Goal: Browse casually: Explore the website without a specific task or goal

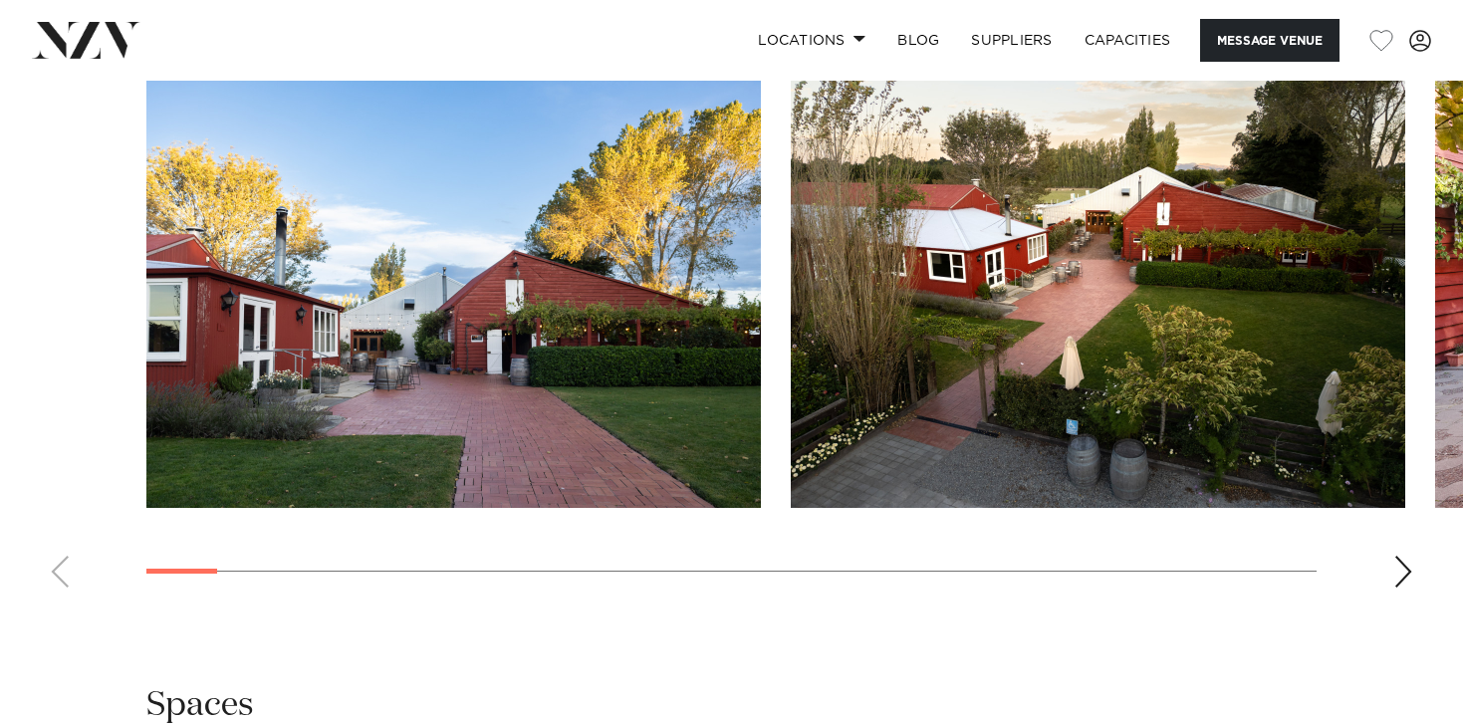
scroll to position [2073, 0]
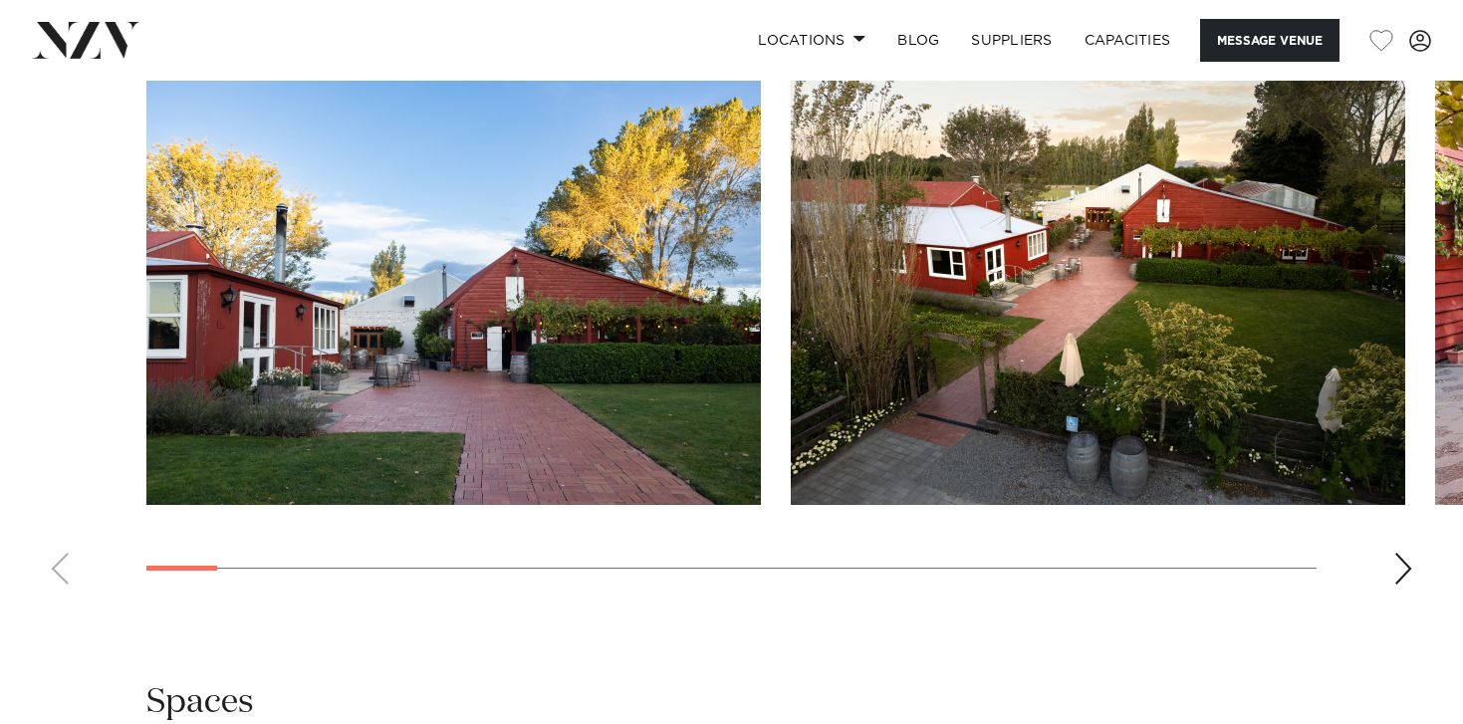
click at [1401, 578] on div "Next slide" at bounding box center [1404, 569] width 20 height 32
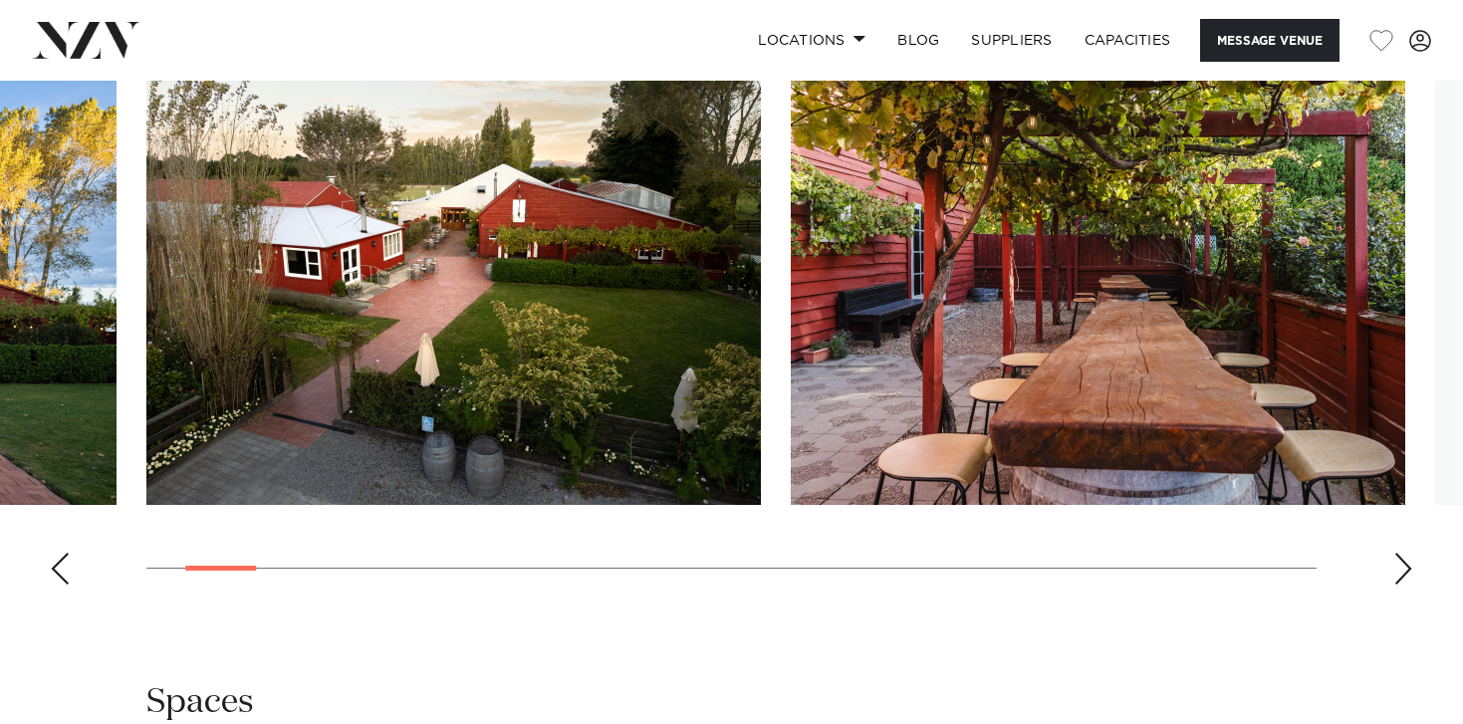
click at [1400, 578] on div "Next slide" at bounding box center [1404, 569] width 20 height 32
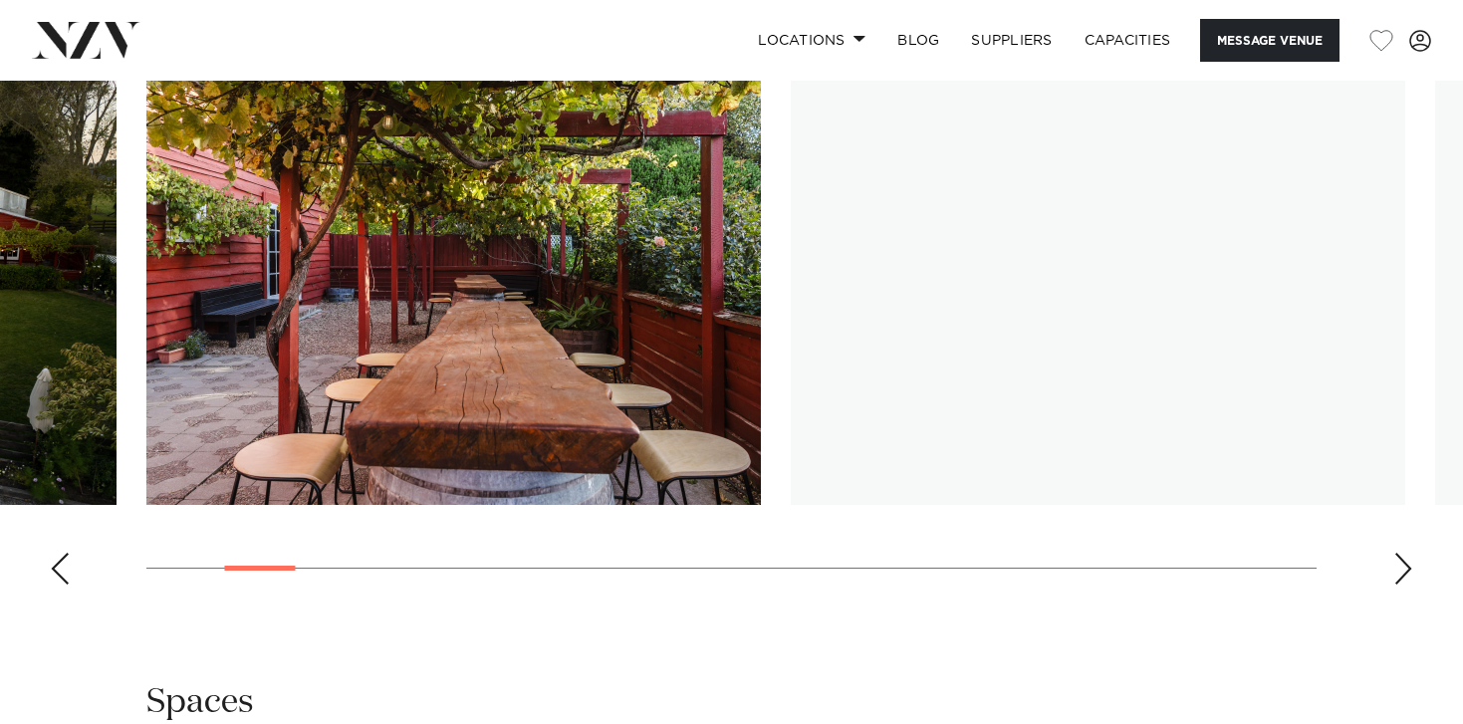
click at [1400, 578] on div "Next slide" at bounding box center [1404, 569] width 20 height 32
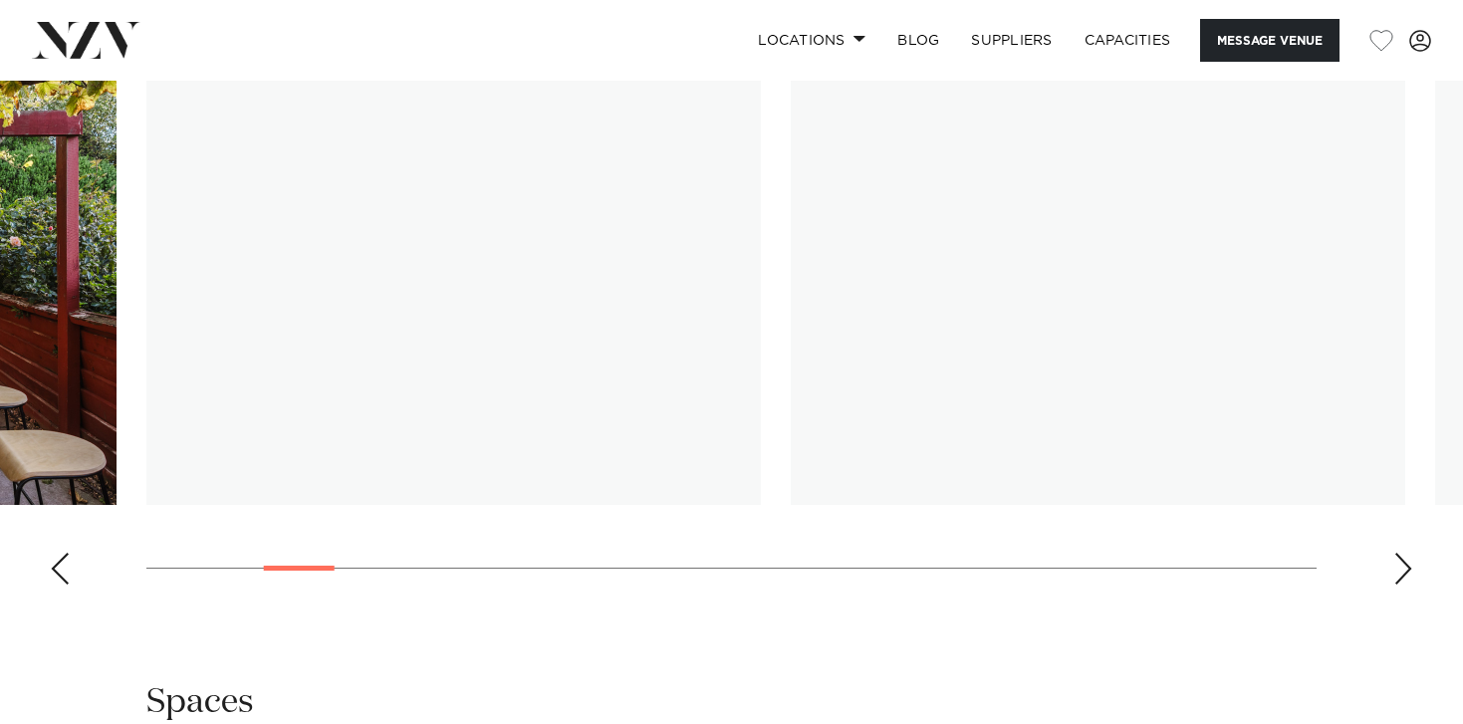
click at [1400, 578] on div "Next slide" at bounding box center [1404, 569] width 20 height 32
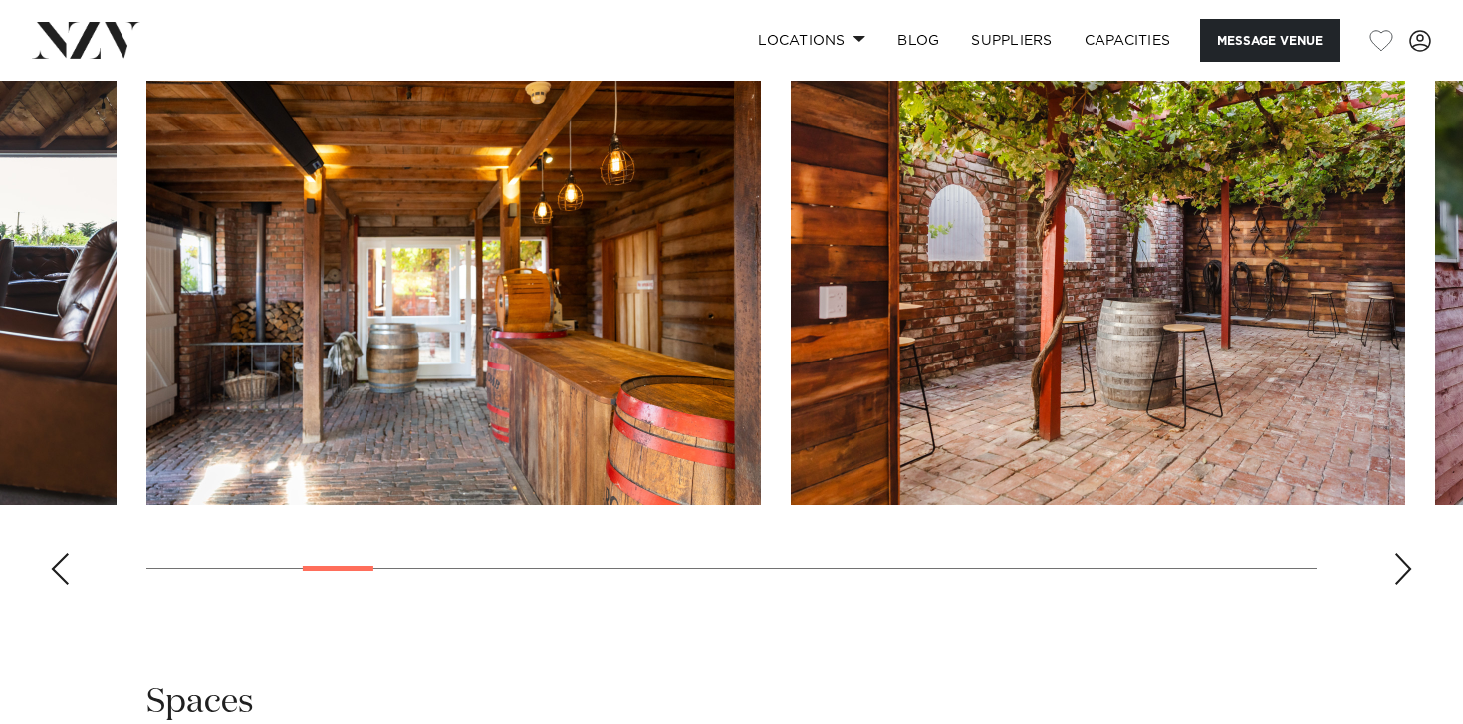
click at [1400, 579] on div "Next slide" at bounding box center [1404, 569] width 20 height 32
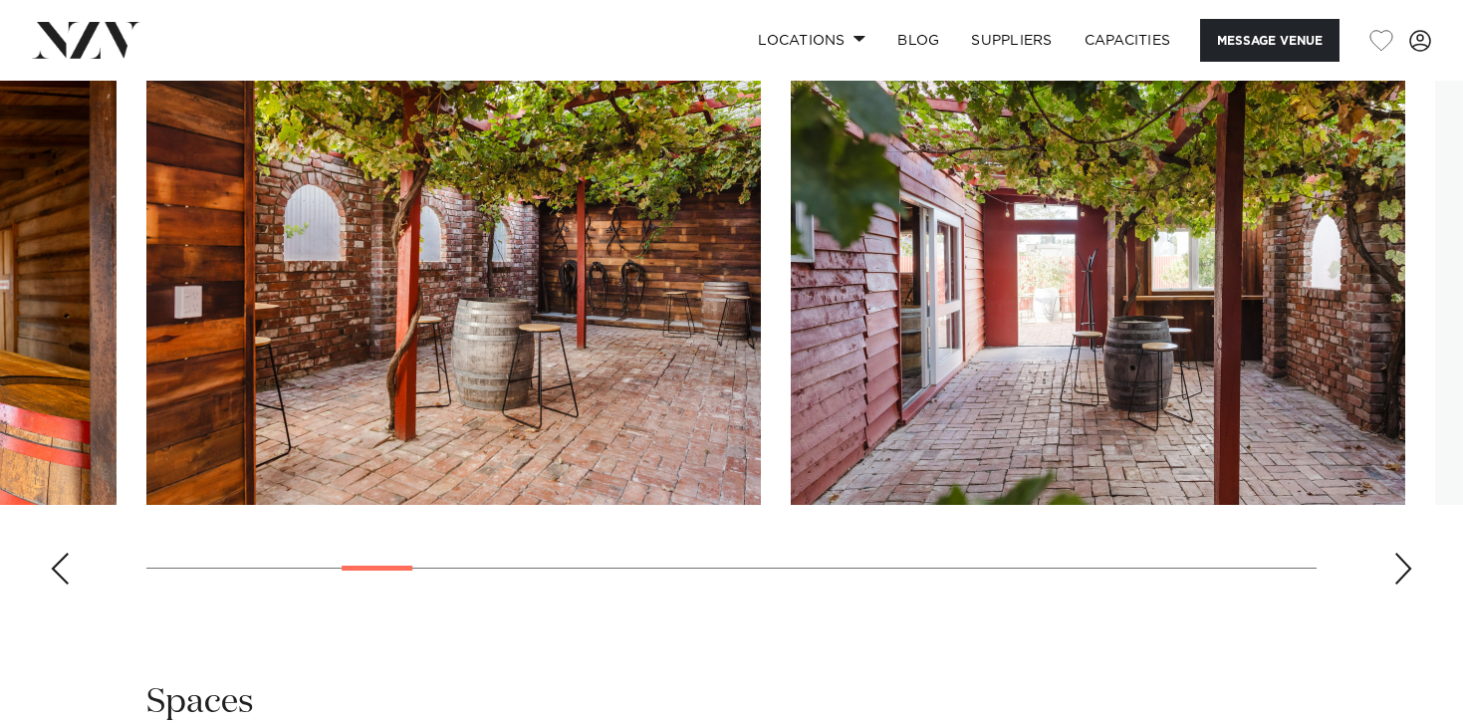
click at [1400, 579] on div "Next slide" at bounding box center [1404, 569] width 20 height 32
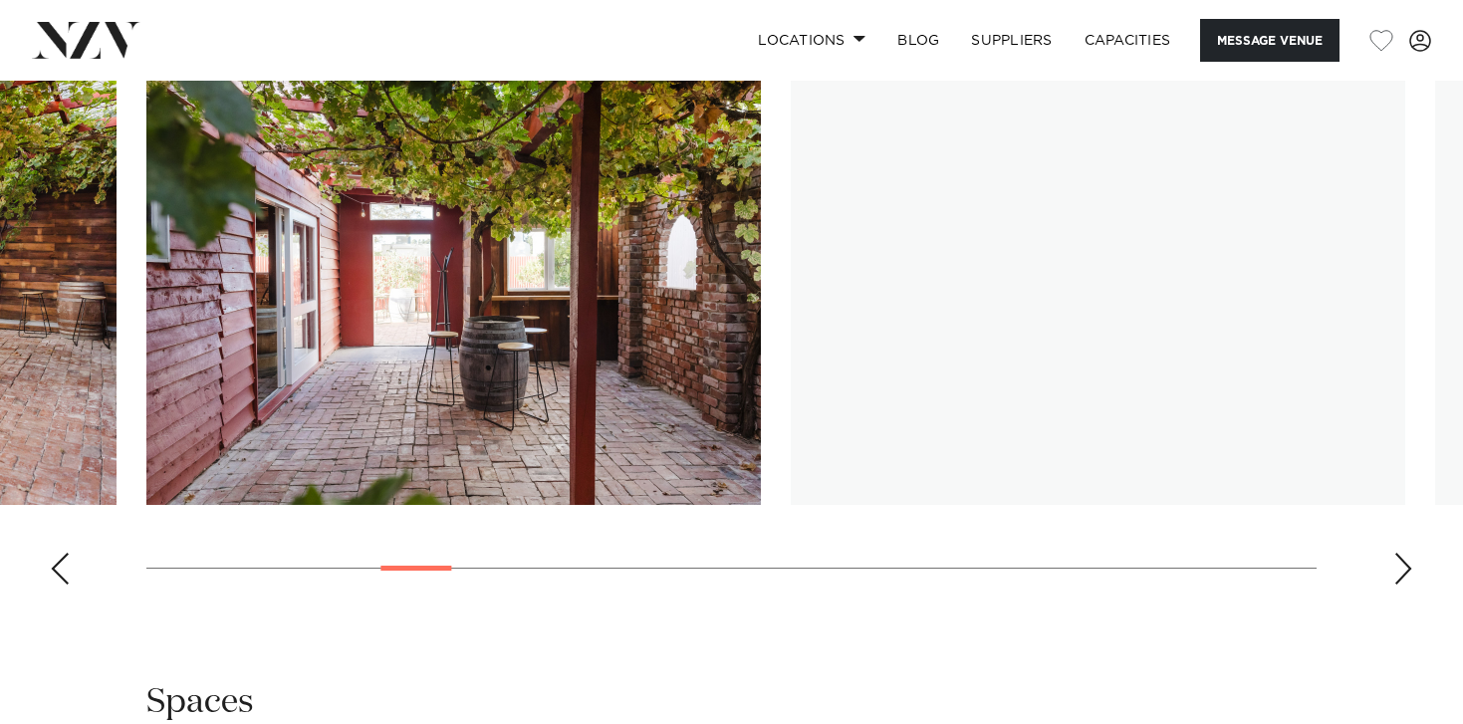
click at [1400, 579] on div "Next slide" at bounding box center [1404, 569] width 20 height 32
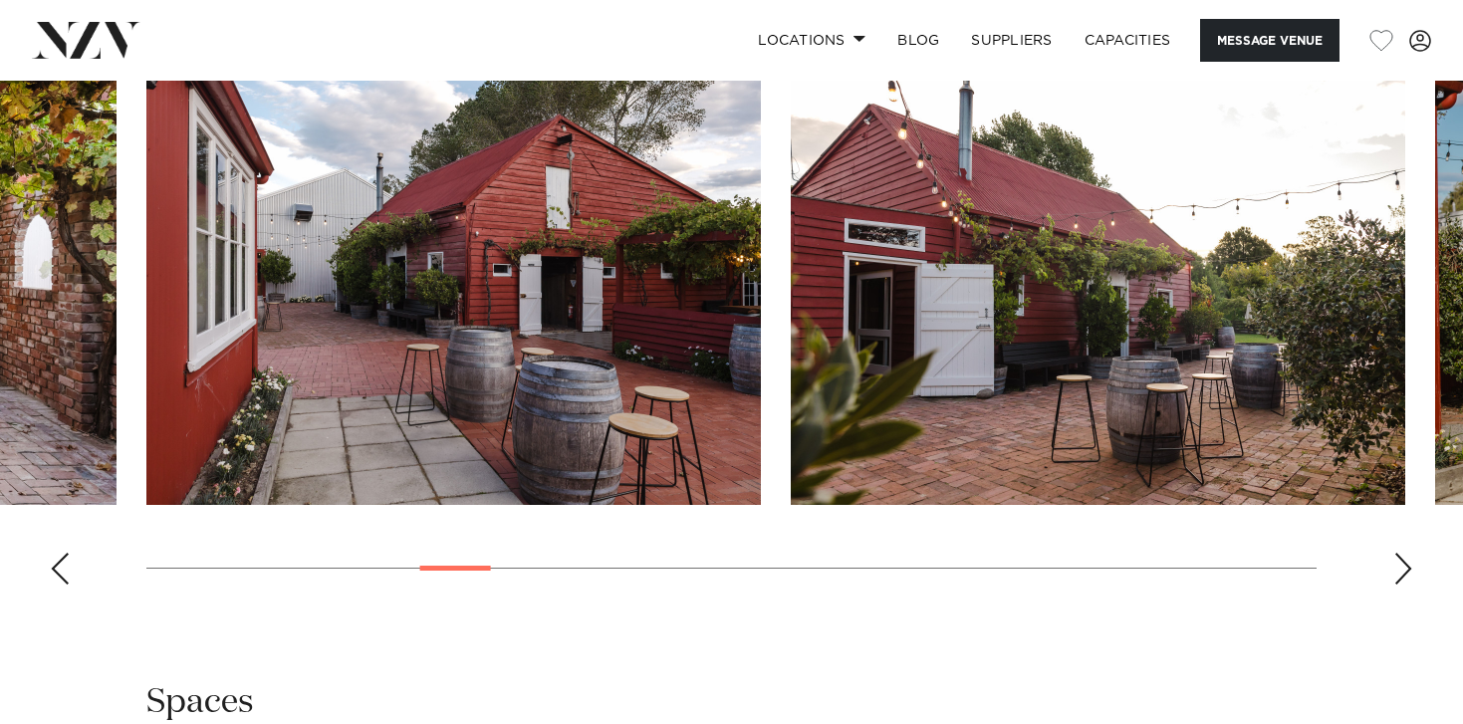
click at [1400, 579] on div "Next slide" at bounding box center [1404, 569] width 20 height 32
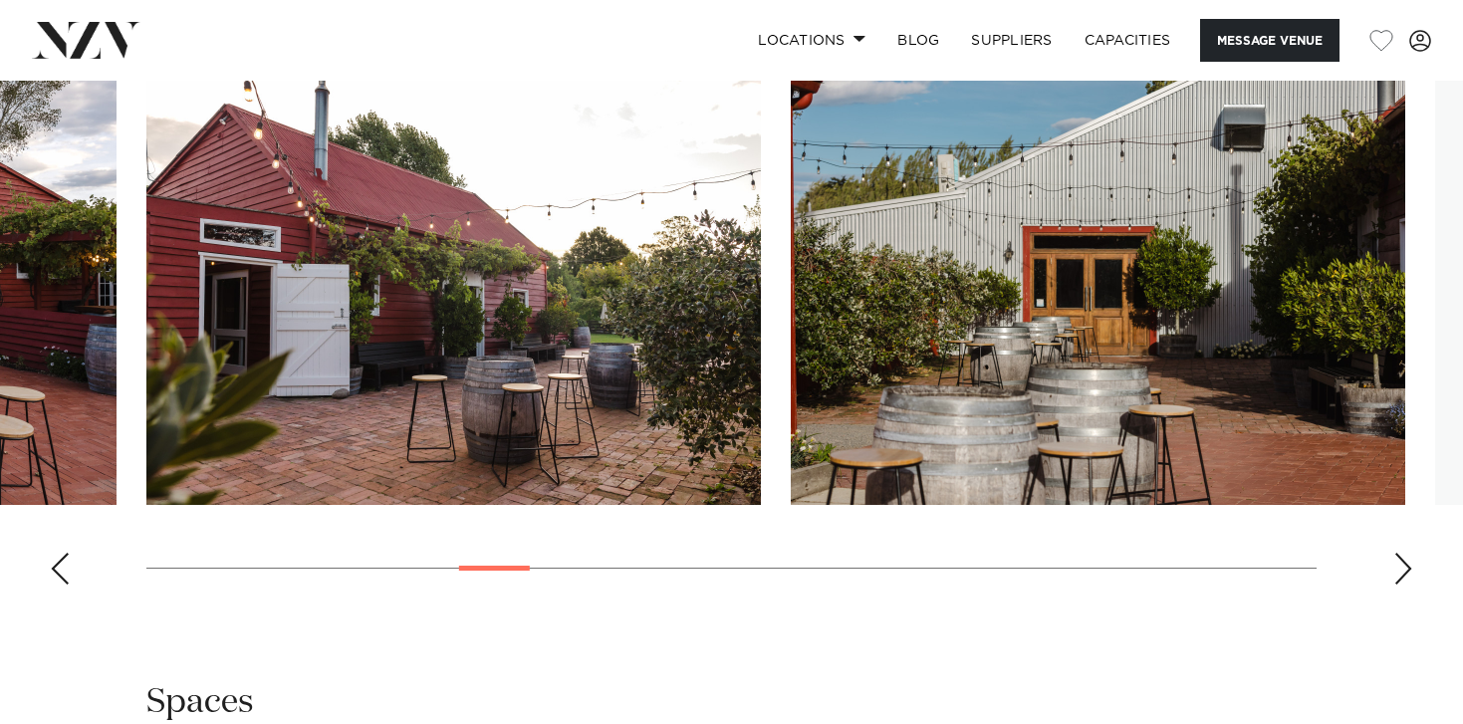
click at [1400, 579] on div "Next slide" at bounding box center [1404, 569] width 20 height 32
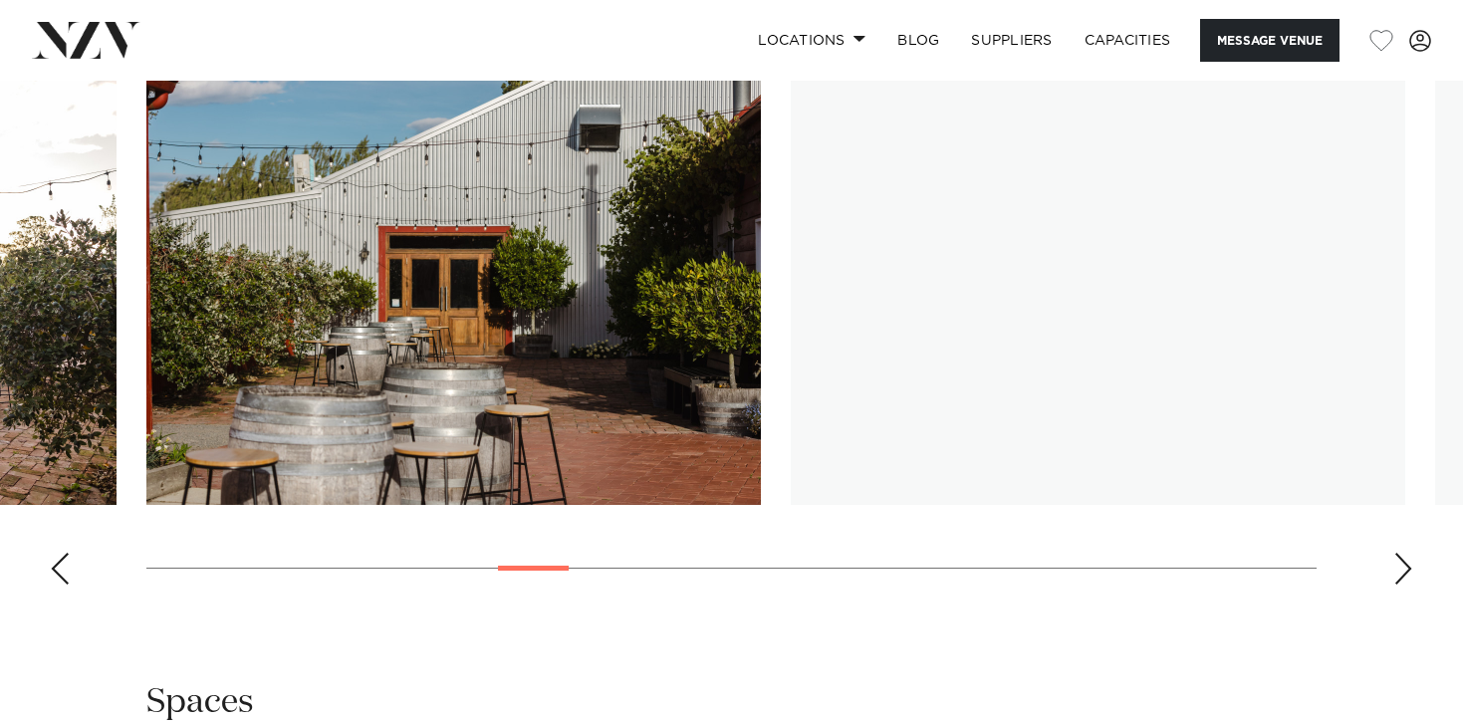
click at [1400, 579] on div "Next slide" at bounding box center [1404, 569] width 20 height 32
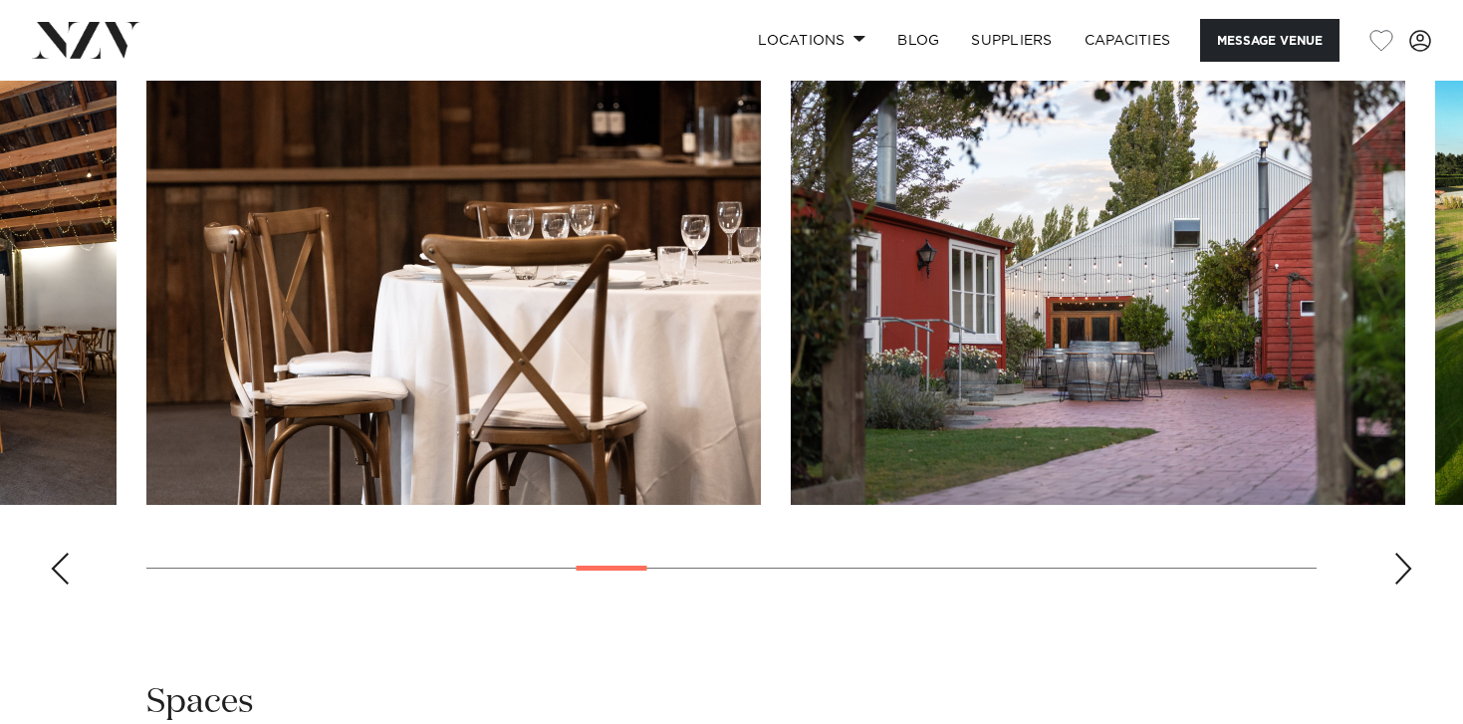
click at [1400, 579] on div "Next slide" at bounding box center [1404, 569] width 20 height 32
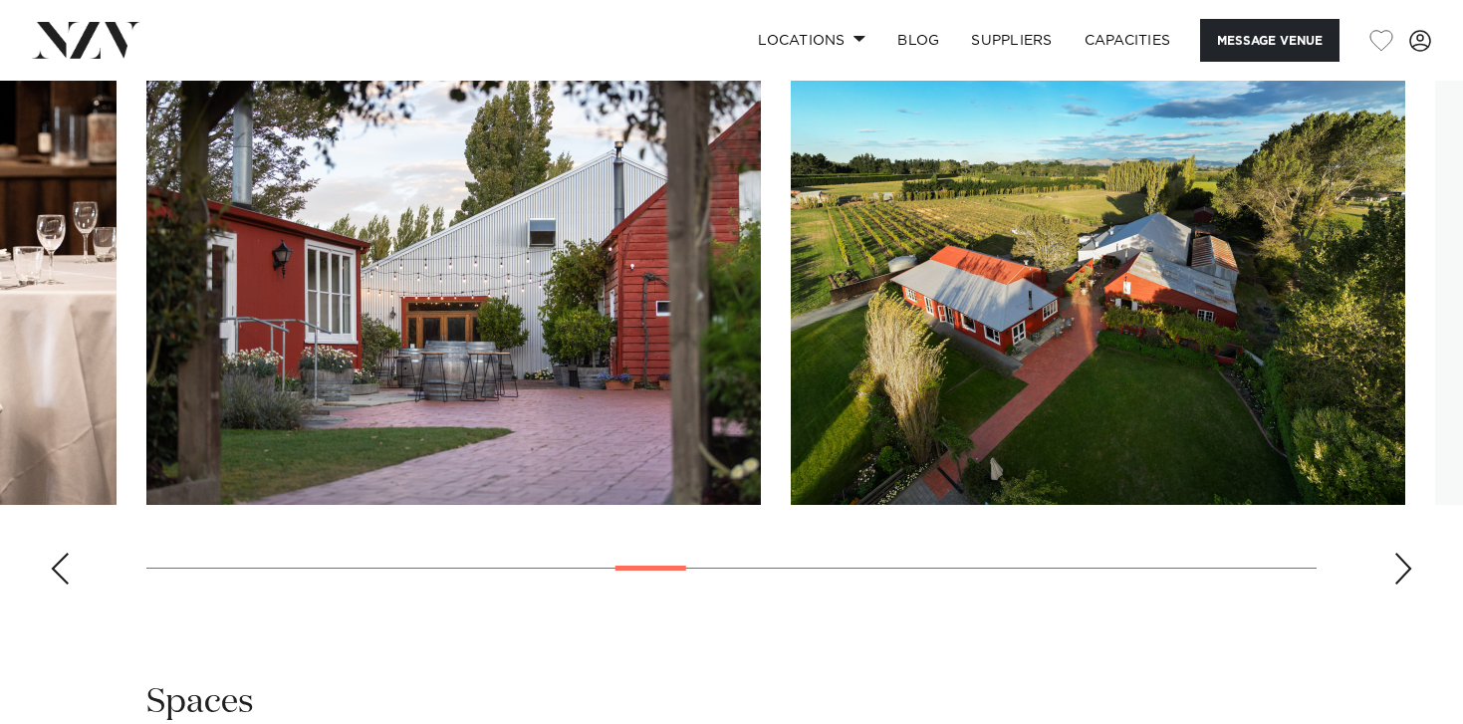
click at [1400, 579] on div "Next slide" at bounding box center [1404, 569] width 20 height 32
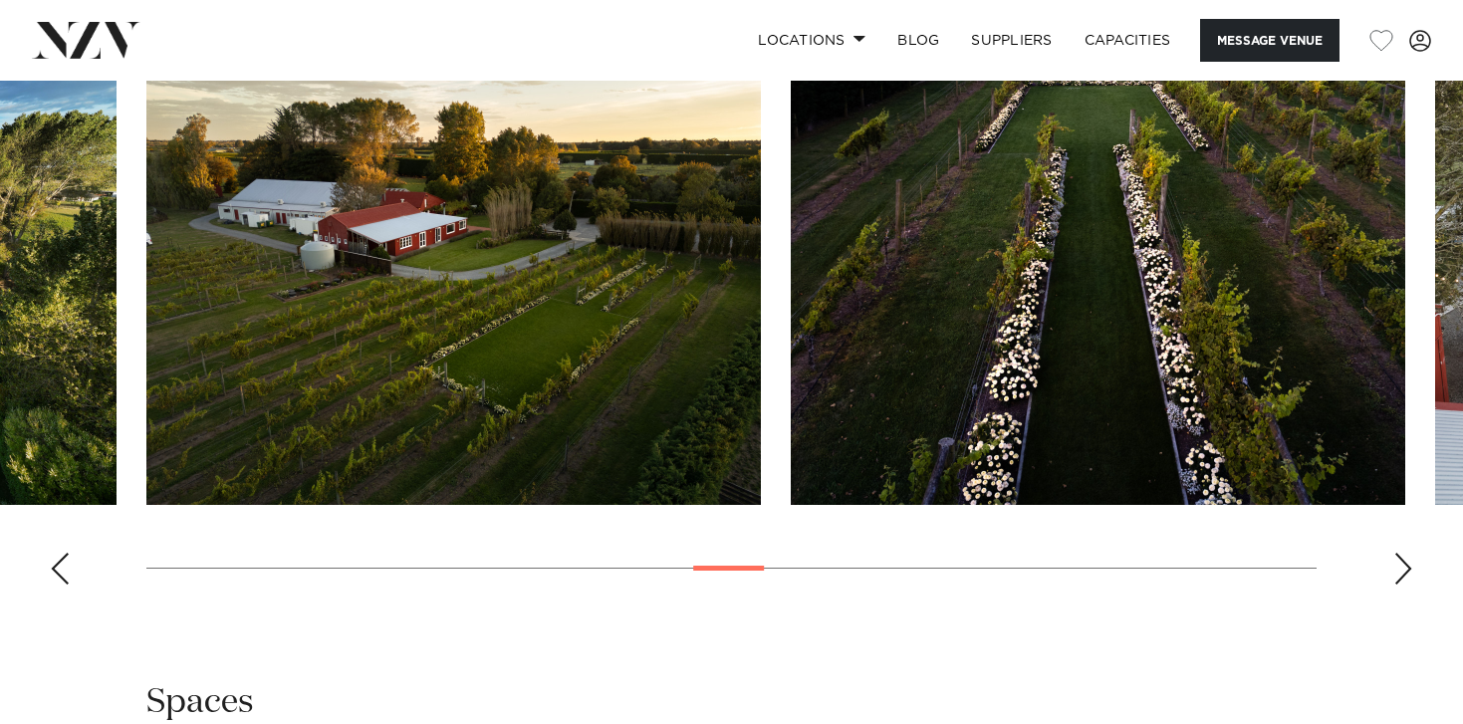
click at [1400, 579] on div "Next slide" at bounding box center [1404, 569] width 20 height 32
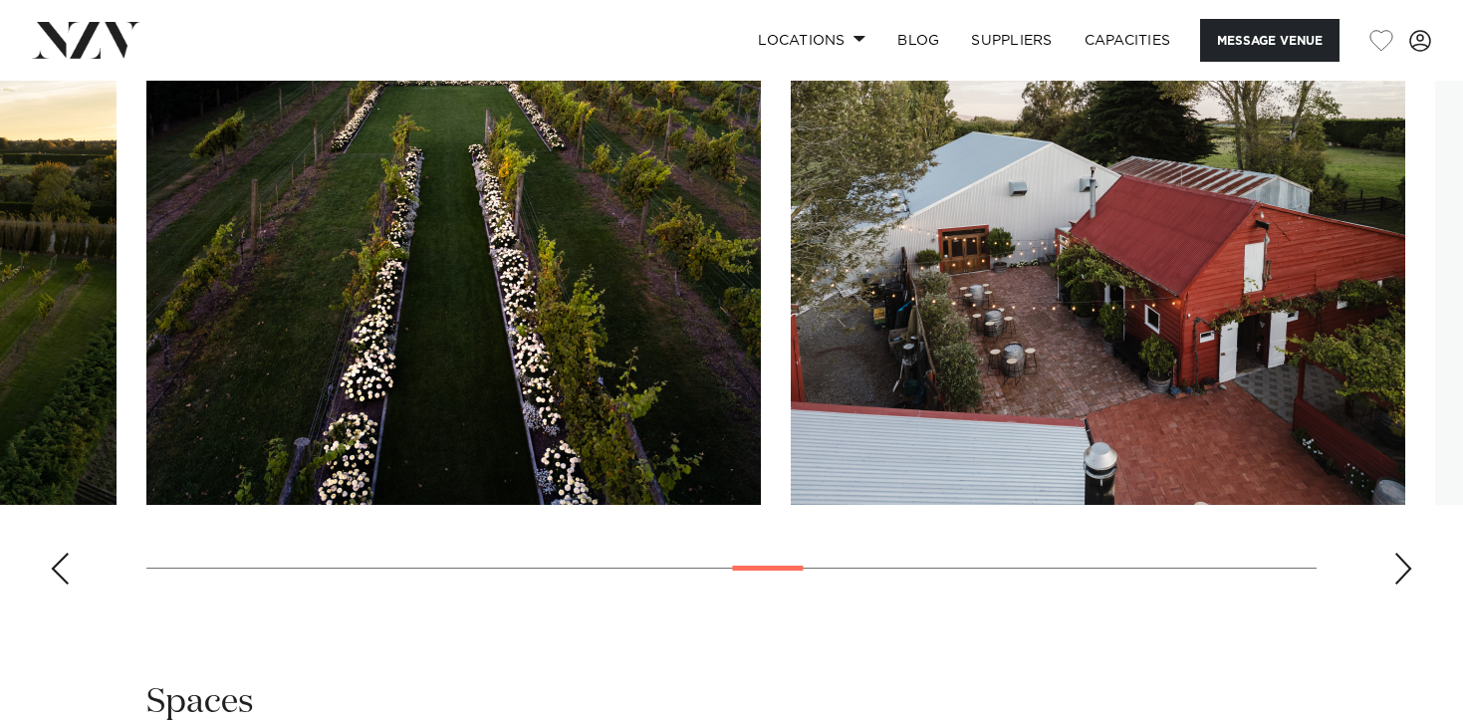
click at [1400, 579] on div "Next slide" at bounding box center [1404, 569] width 20 height 32
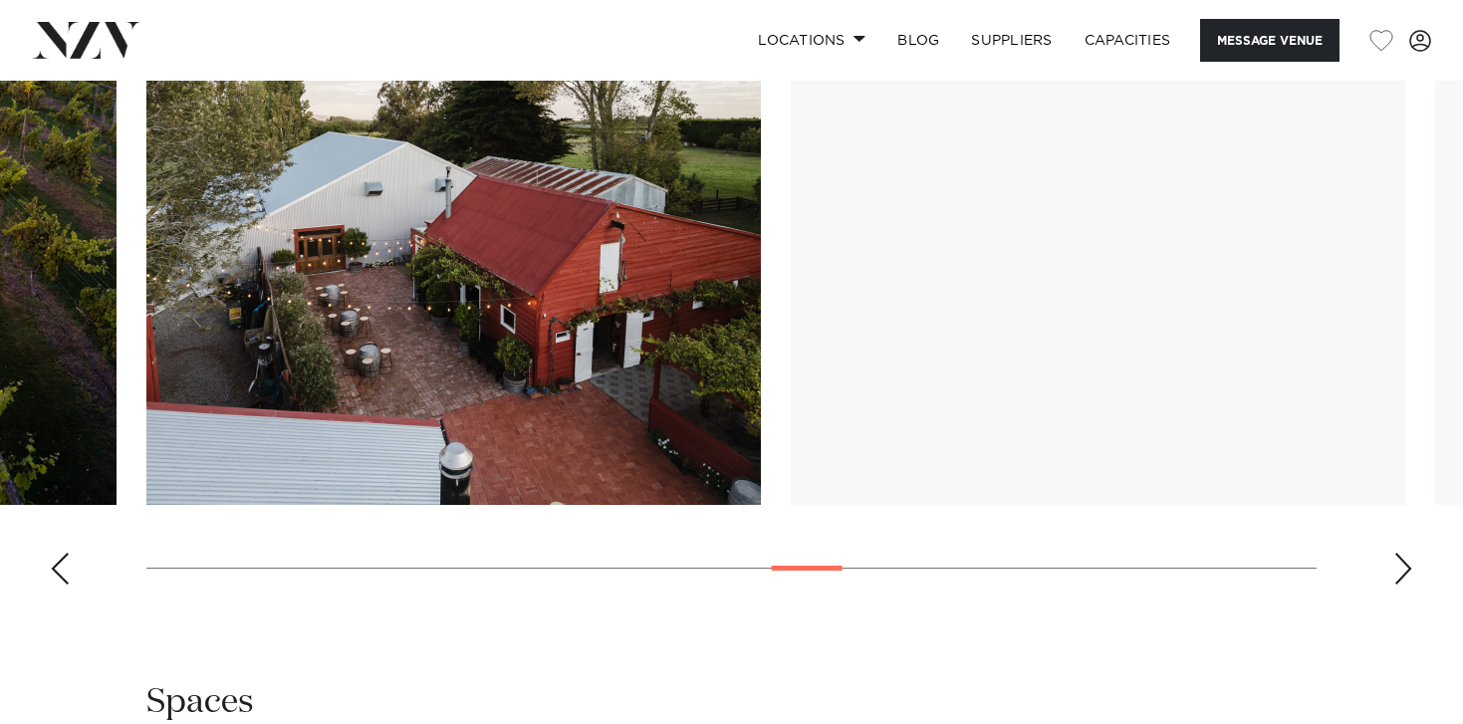
click at [1400, 579] on div "Next slide" at bounding box center [1404, 569] width 20 height 32
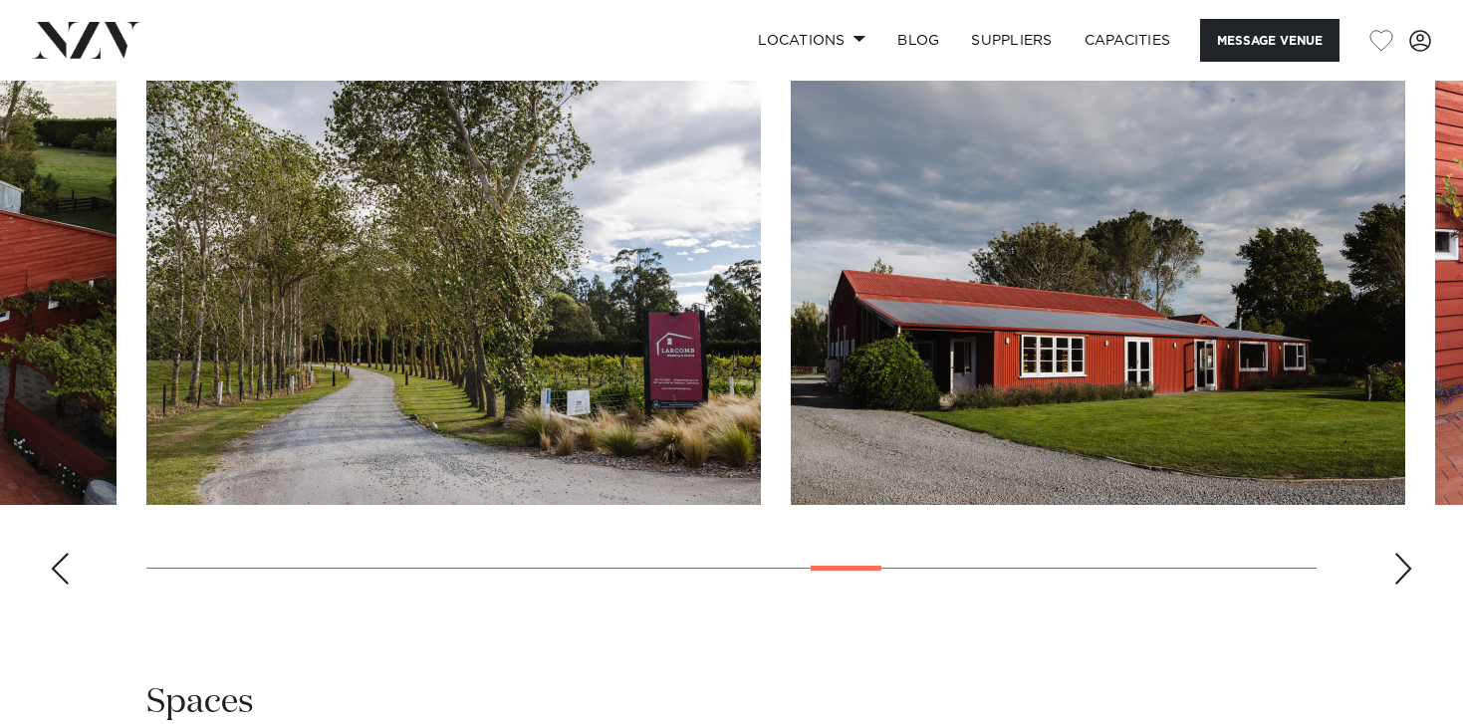
click at [1400, 579] on div "Next slide" at bounding box center [1404, 569] width 20 height 32
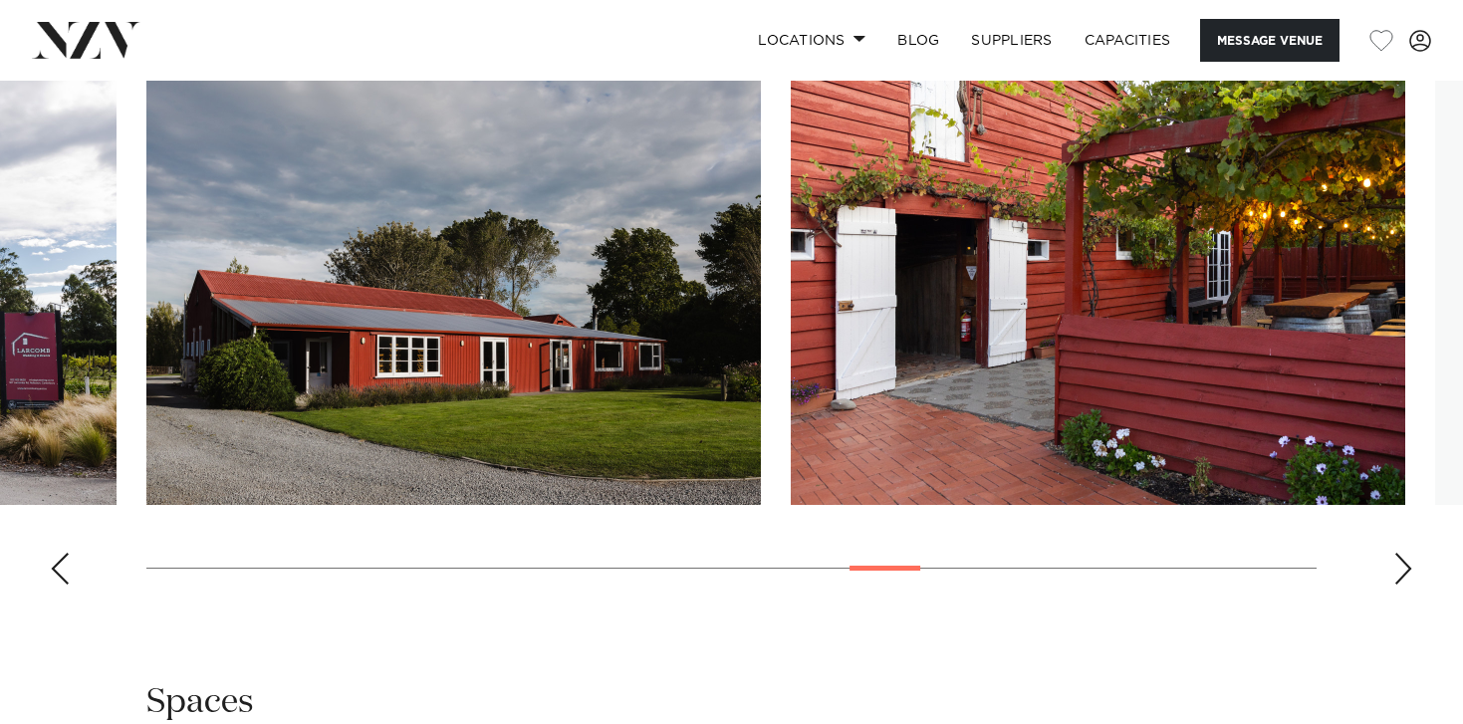
click at [1400, 579] on div "Next slide" at bounding box center [1404, 569] width 20 height 32
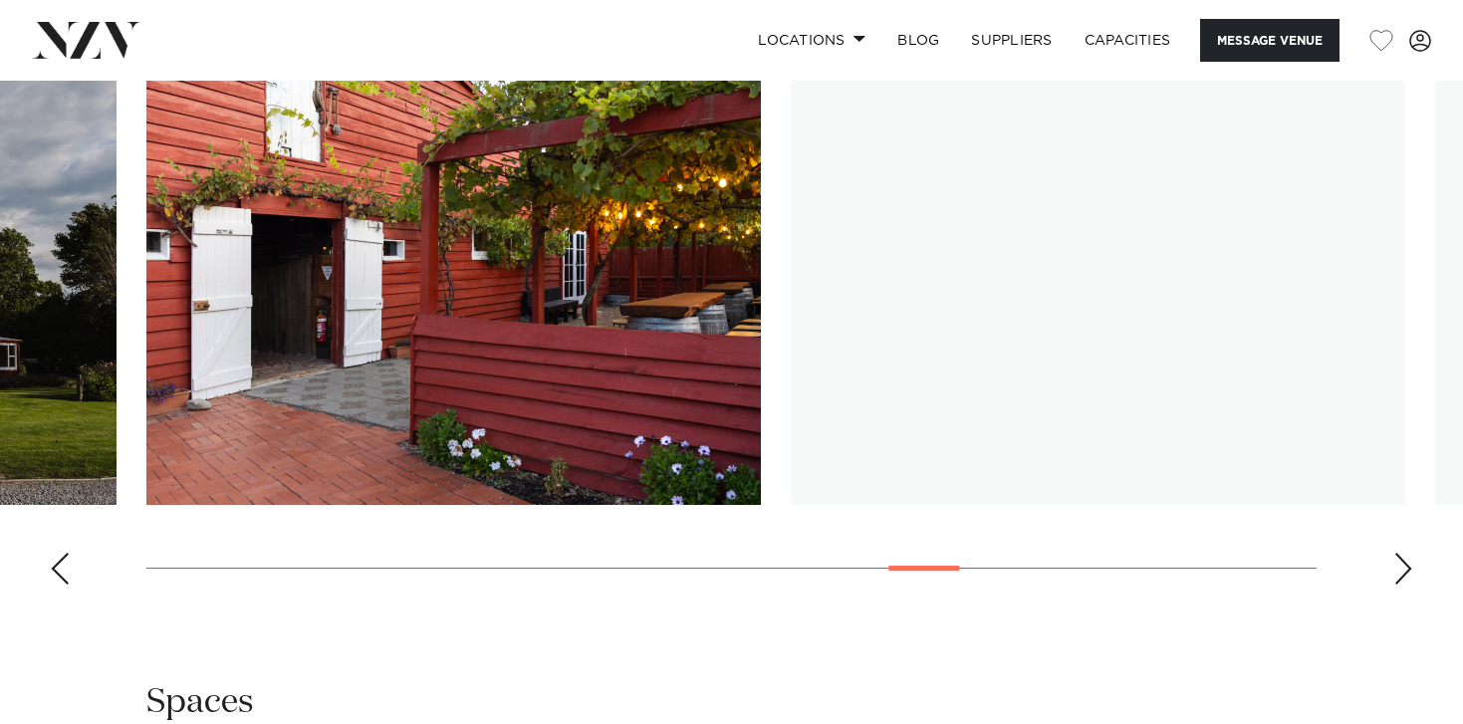
click at [1400, 579] on div "Next slide" at bounding box center [1404, 569] width 20 height 32
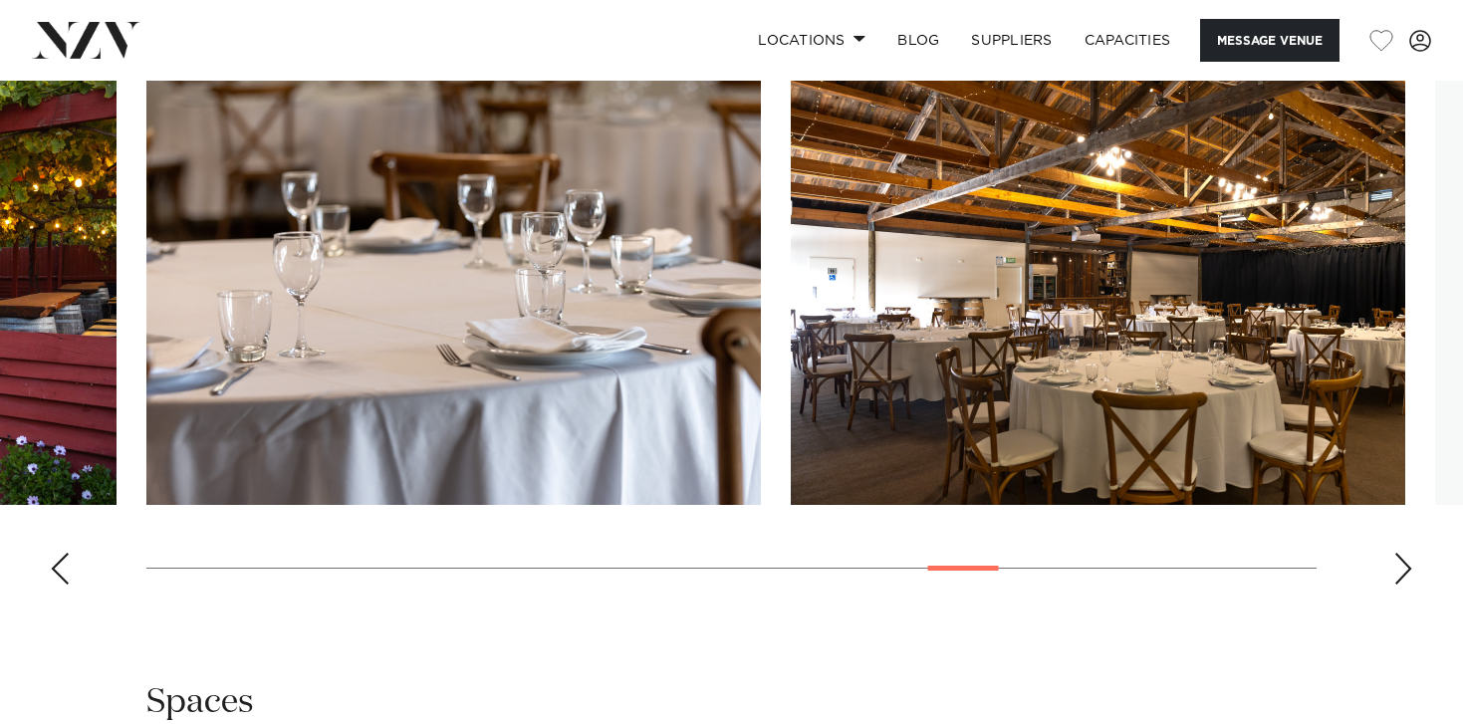
click at [1400, 579] on div "Next slide" at bounding box center [1404, 569] width 20 height 32
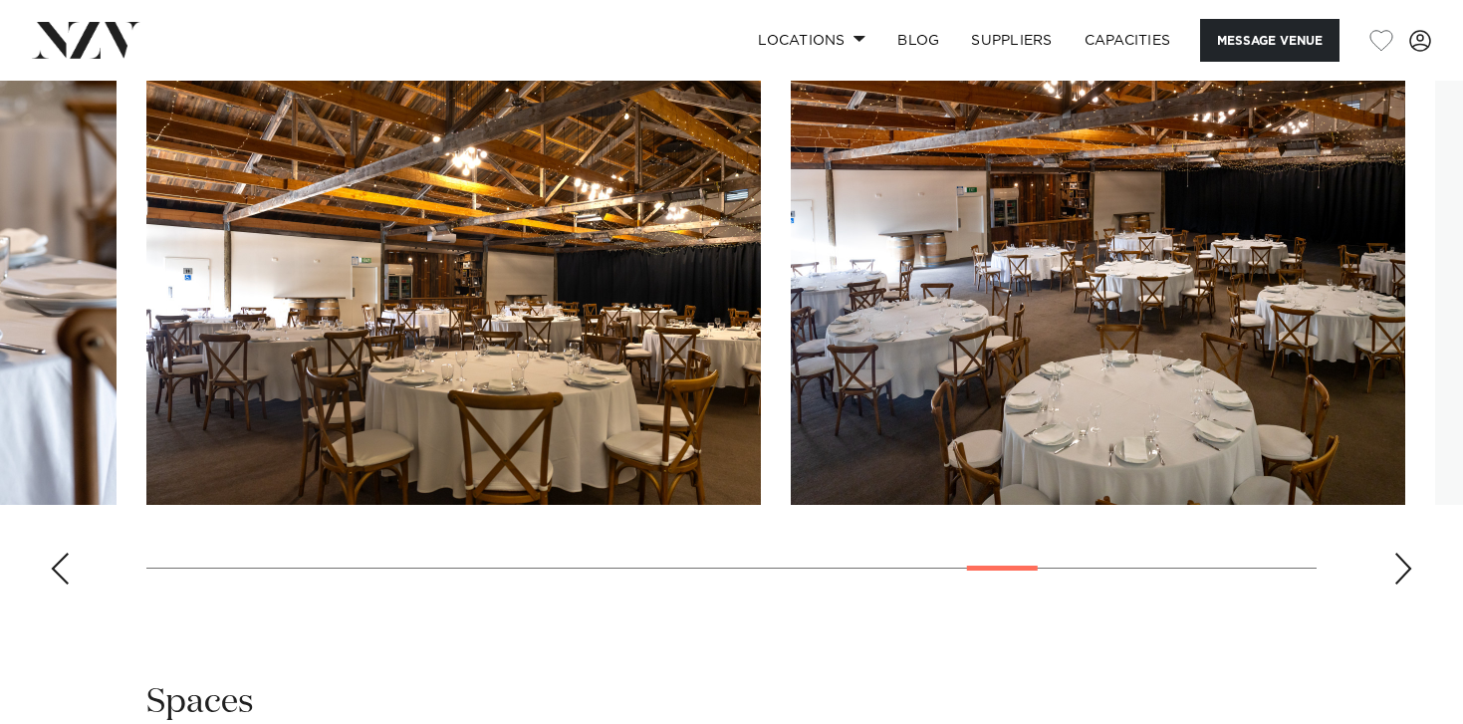
click at [1400, 579] on div "Next slide" at bounding box center [1404, 569] width 20 height 32
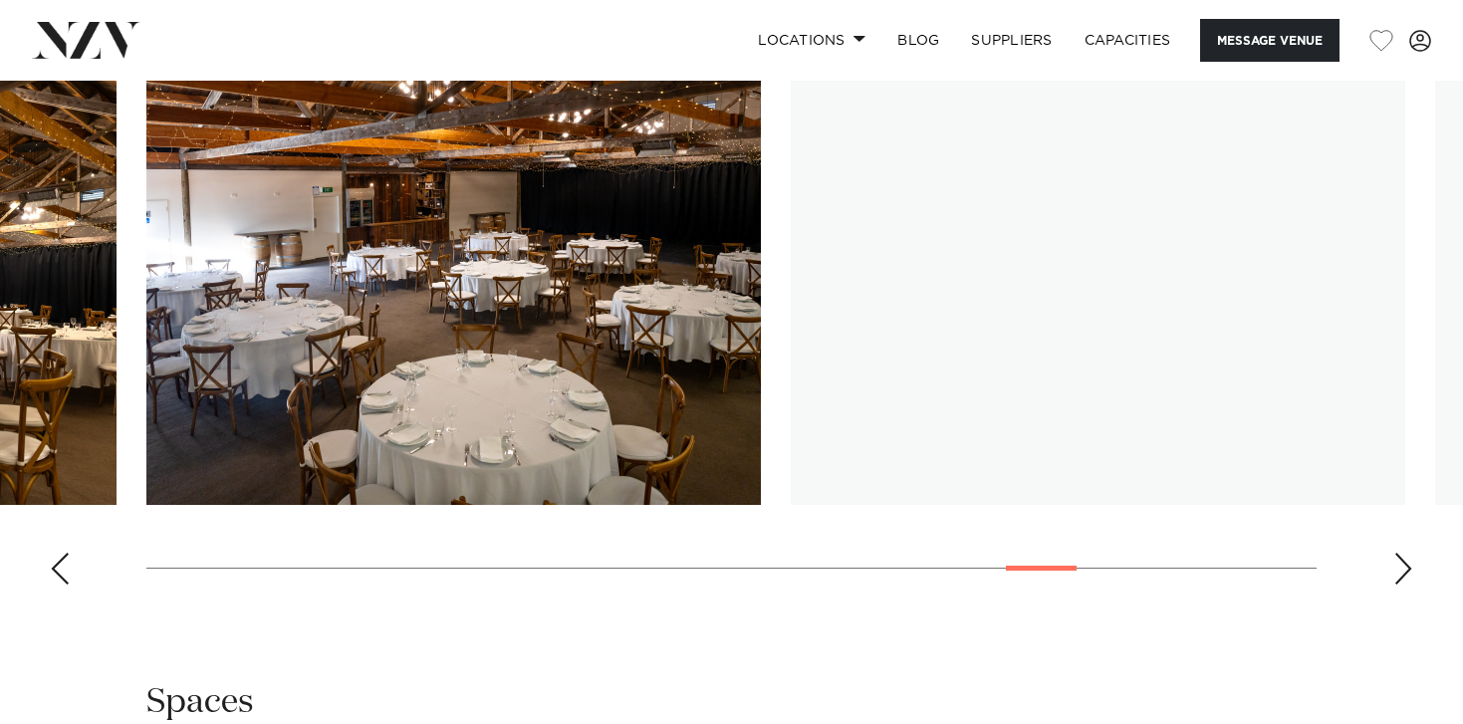
click at [1400, 579] on div "Next slide" at bounding box center [1404, 569] width 20 height 32
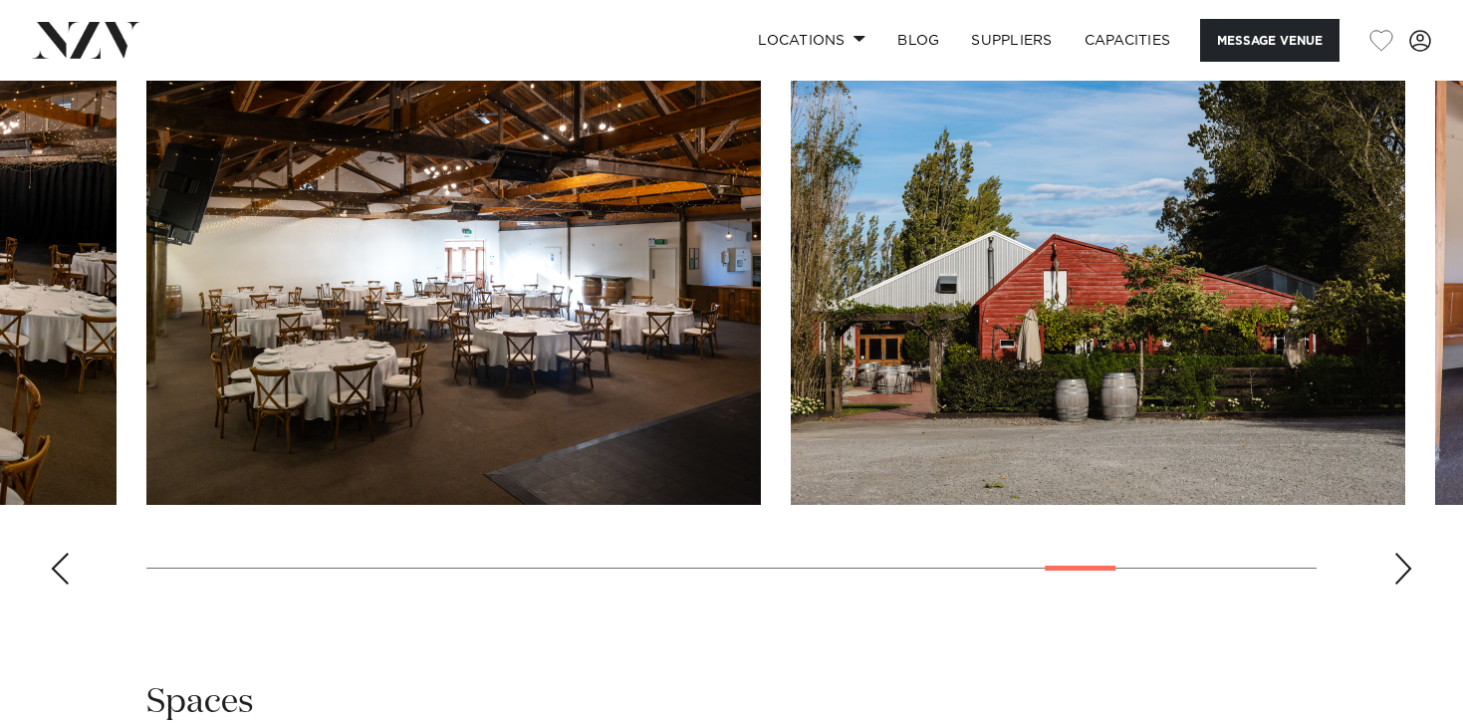
click at [1400, 579] on div "Next slide" at bounding box center [1404, 569] width 20 height 32
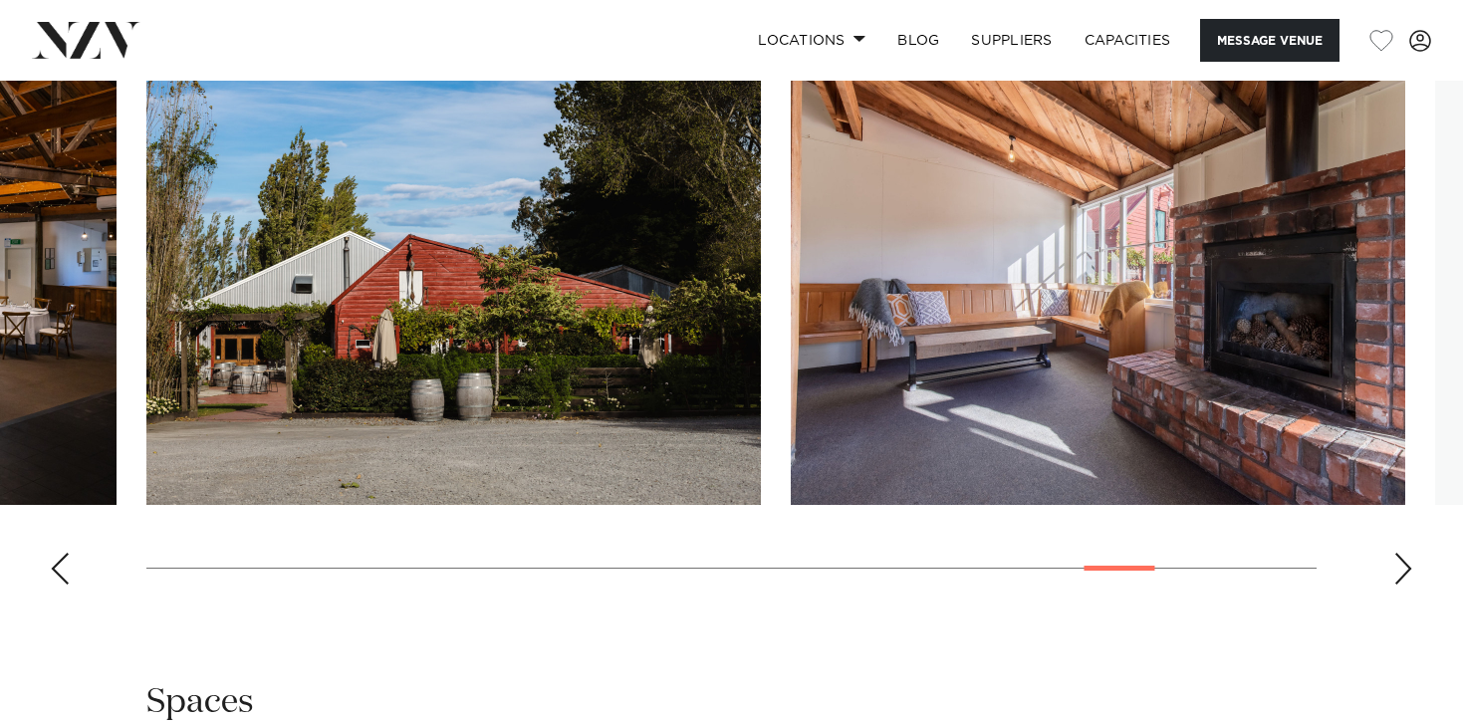
click at [1400, 579] on div "Next slide" at bounding box center [1404, 569] width 20 height 32
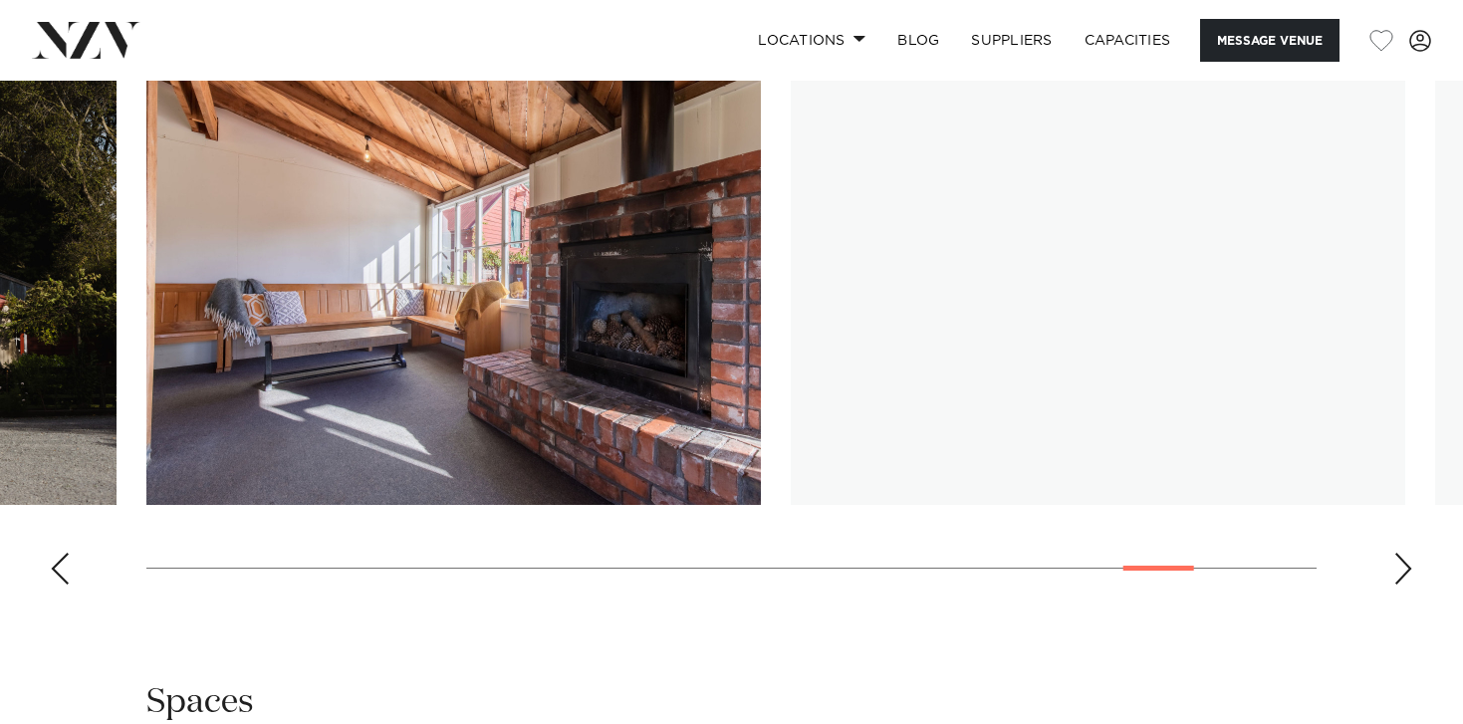
click at [1400, 579] on div "Next slide" at bounding box center [1404, 569] width 20 height 32
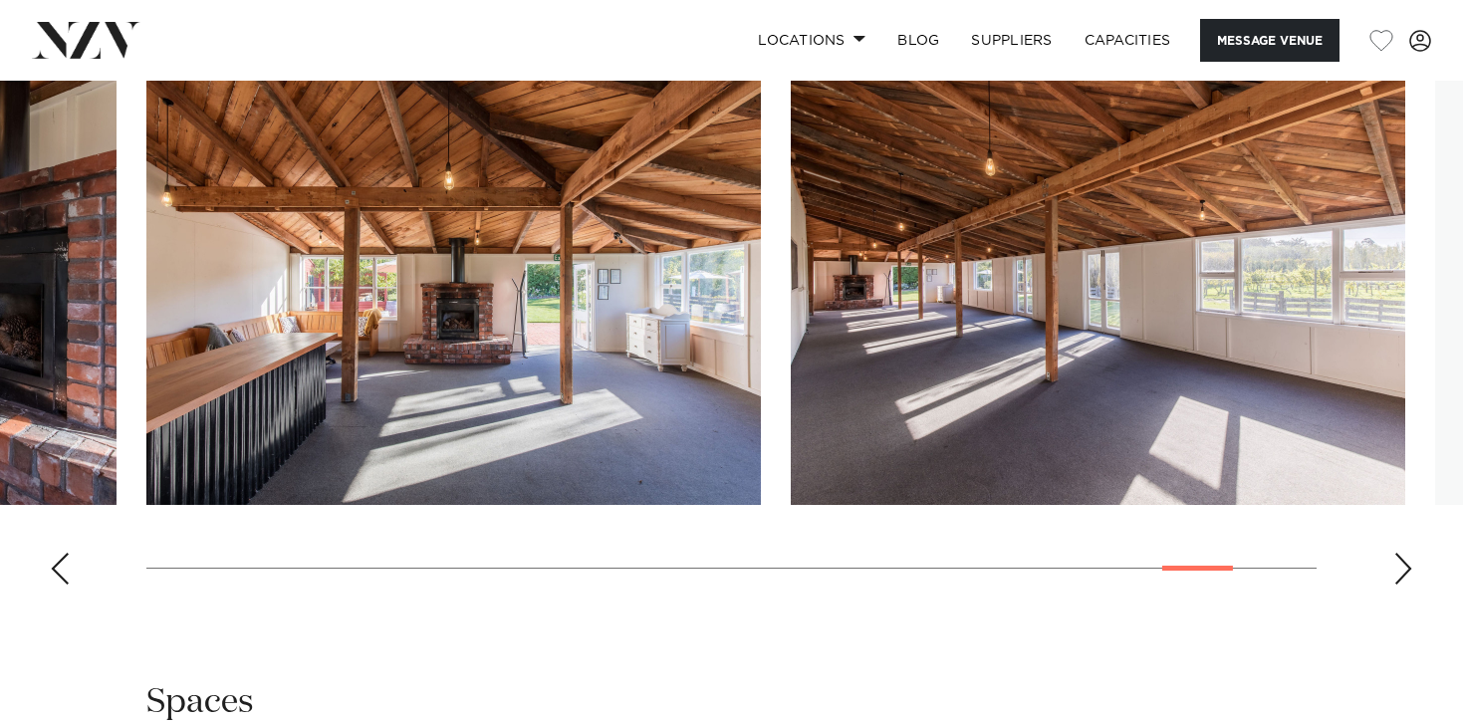
click at [1400, 579] on div "Next slide" at bounding box center [1404, 569] width 20 height 32
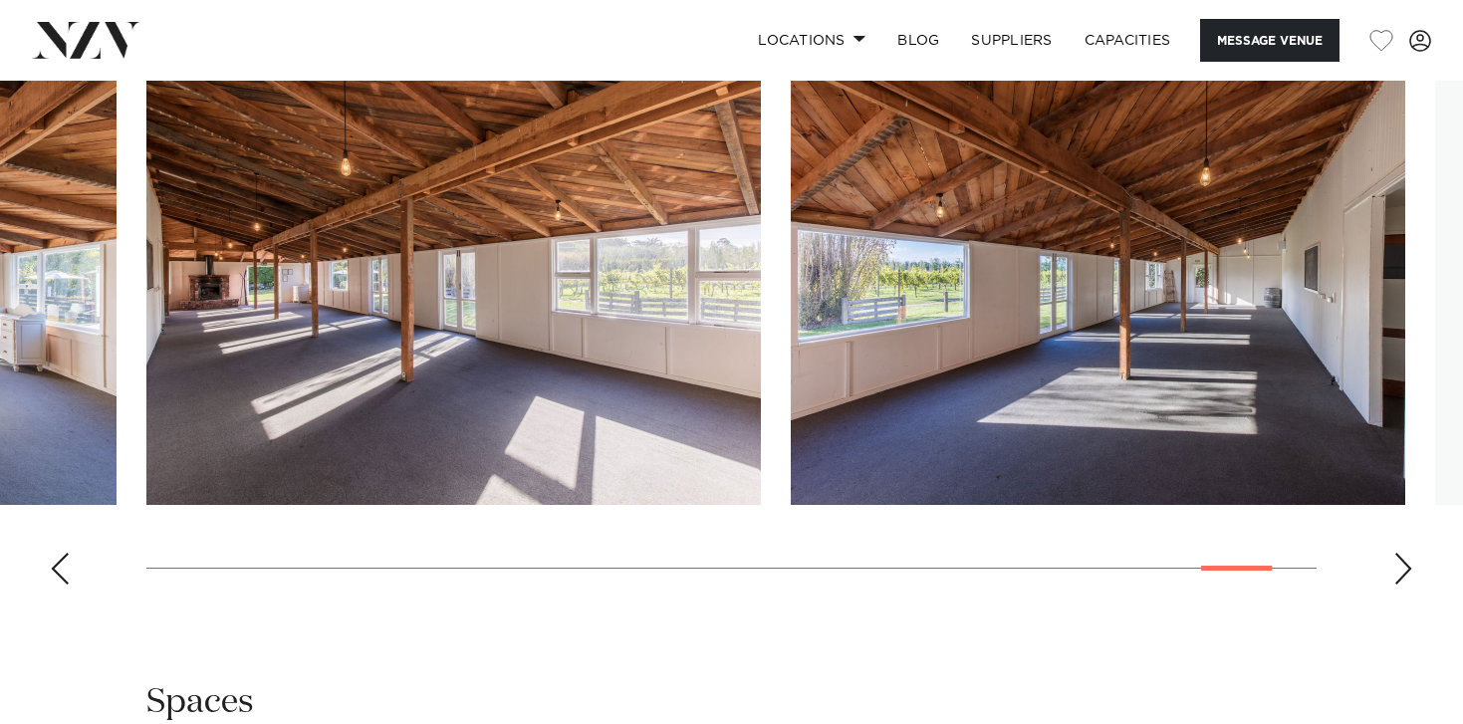
click at [1400, 579] on div "Next slide" at bounding box center [1404, 569] width 20 height 32
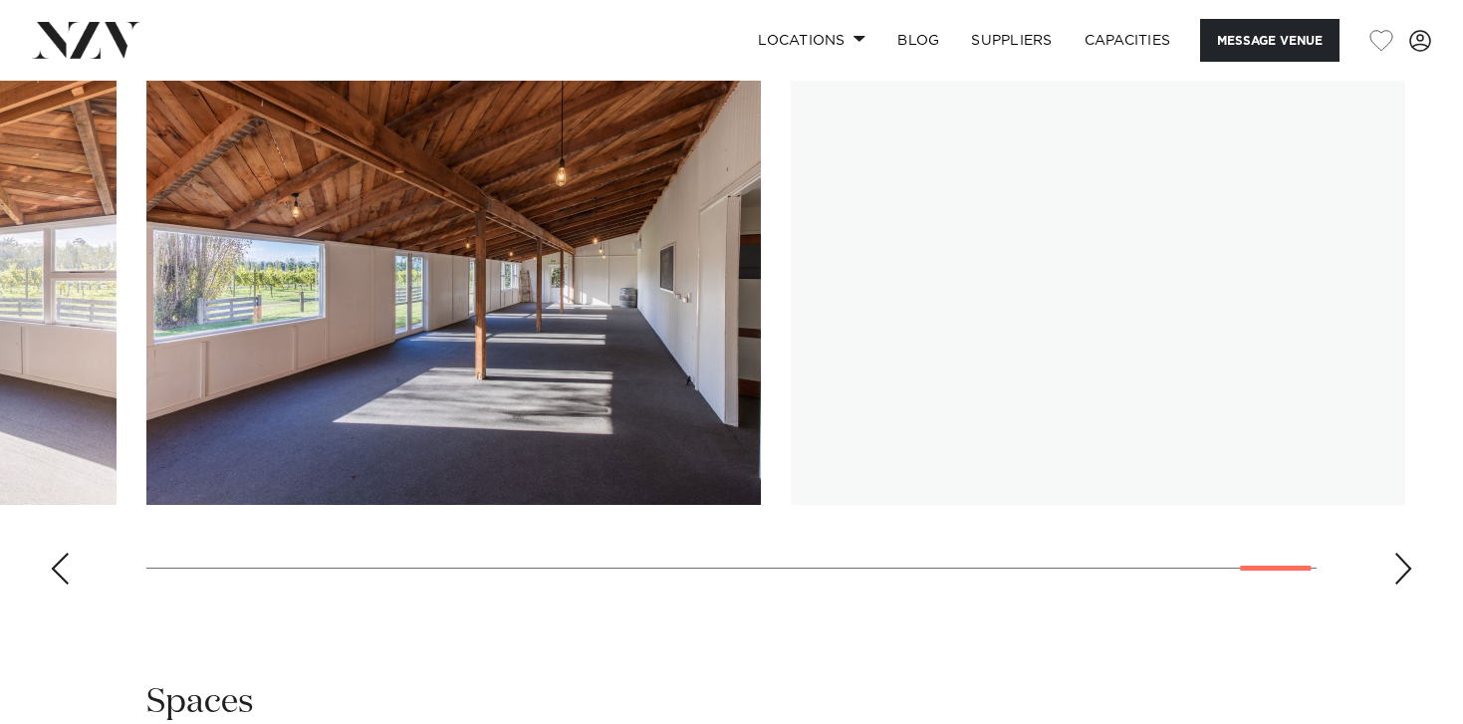
click at [1400, 579] on div "Next slide" at bounding box center [1404, 569] width 20 height 32
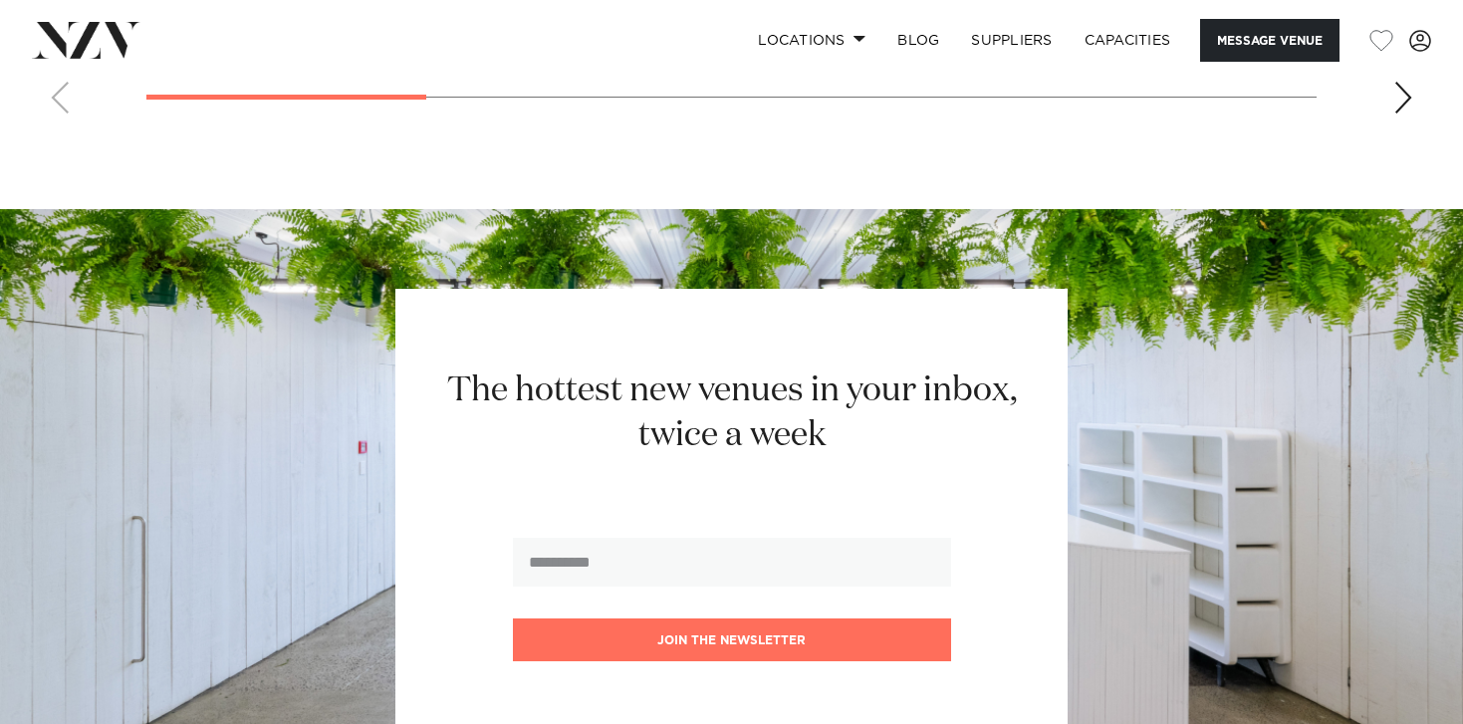
scroll to position [3752, 0]
